Goal: Information Seeking & Learning: Learn about a topic

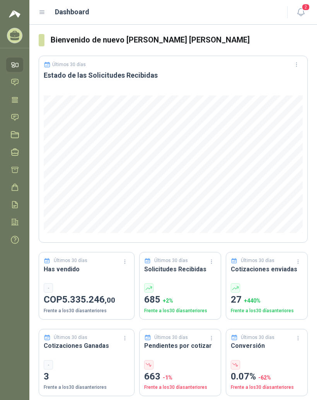
click at [42, 12] on icon at bounding box center [42, 12] width 5 height 3
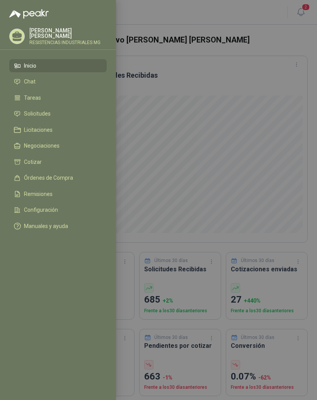
click at [77, 114] on li "Solicitudes" at bounding box center [58, 113] width 88 height 7
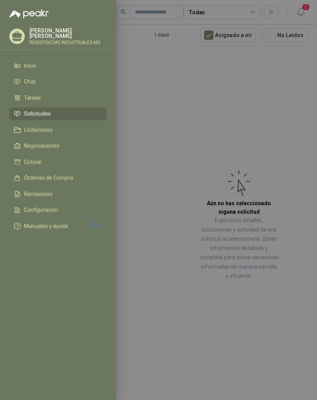
click at [177, 93] on div at bounding box center [158, 200] width 317 height 400
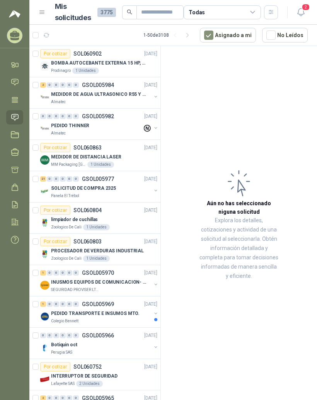
click at [112, 66] on p "BOMBA AUTOCEBANTE EXTERNA 15 HP, 220/440 V ALTURA MAX 60MTS, CAUDAL MAX 423GPM" at bounding box center [99, 62] width 96 height 7
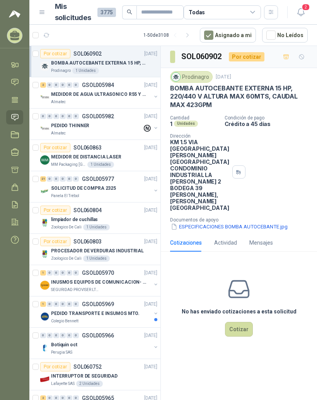
click at [126, 104] on div "Almatec" at bounding box center [101, 102] width 100 height 6
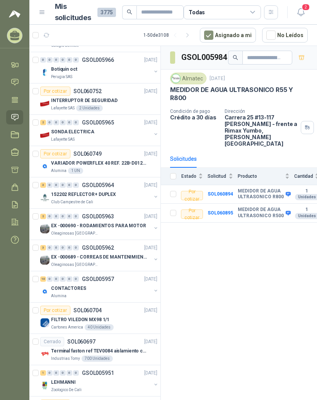
scroll to position [278, 0]
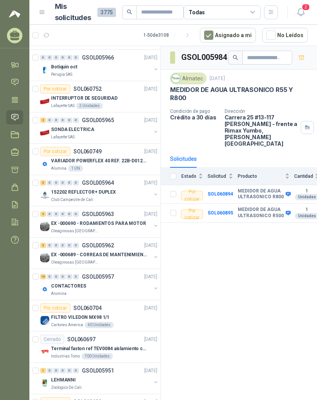
click at [134, 163] on p "VARIADOR POWERFLEX 40 REF. 22B-D012N104" at bounding box center [99, 160] width 96 height 7
